Goal: Submit feedback/report problem

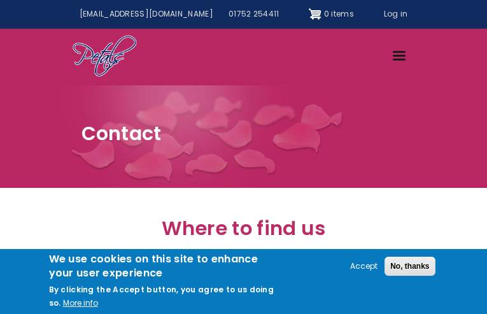
type input "dcGurliY"
type input "[EMAIL_ADDRESS][DOMAIN_NAME]"
type input "5764494576"
